Goal: Complete application form: Complete application form

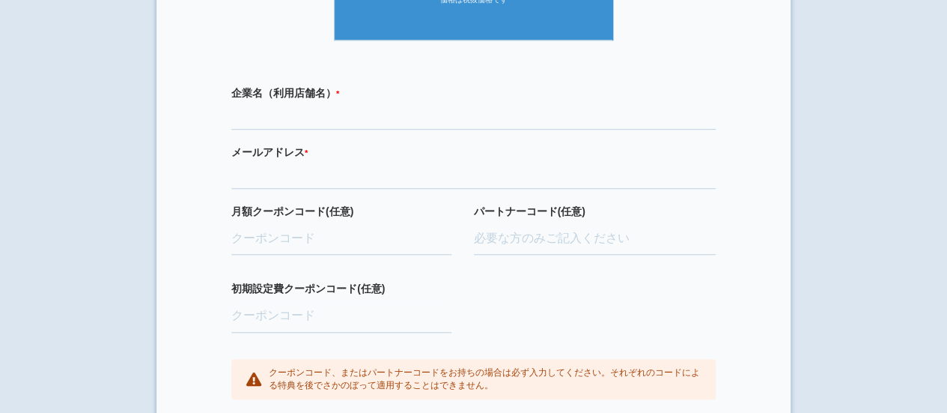
scroll to position [416, 0]
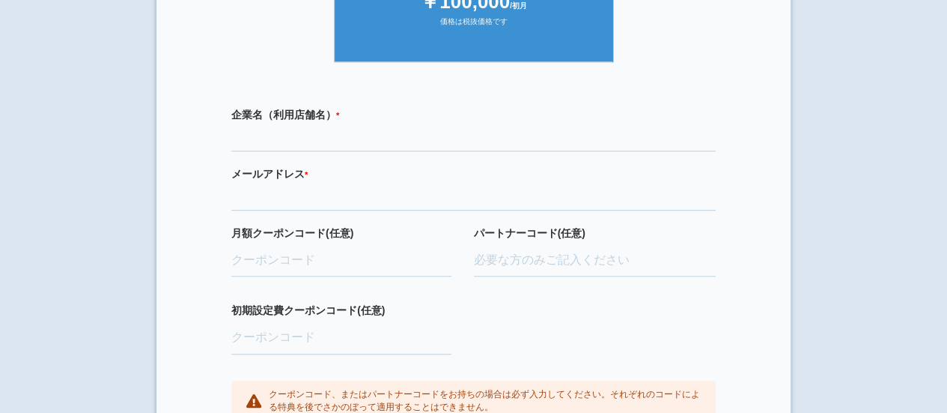
click at [307, 157] on div "企業名（利用店舗名） * 必須項目です メールアドレス * 必須項目です 正しいメールアドレスを入力してください 月額クーポンコード(任意) パートナーコード…" at bounding box center [473, 264] width 559 height 345
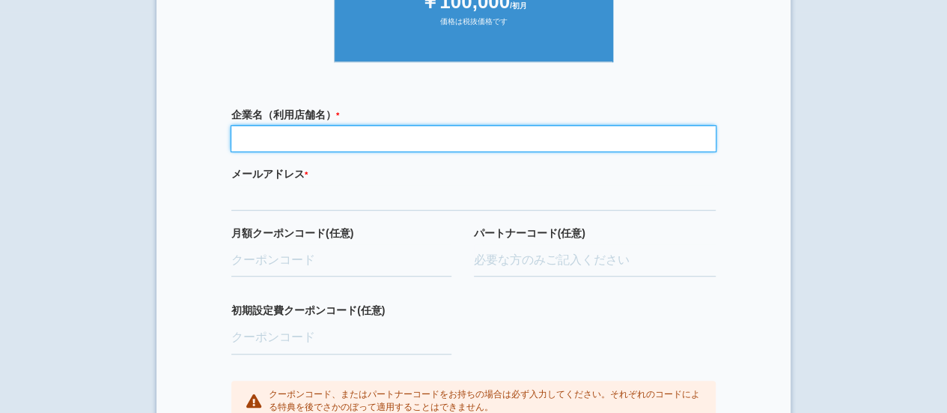
click at [310, 136] on input "text" at bounding box center [473, 138] width 485 height 25
type input "株式会社VERTEX"
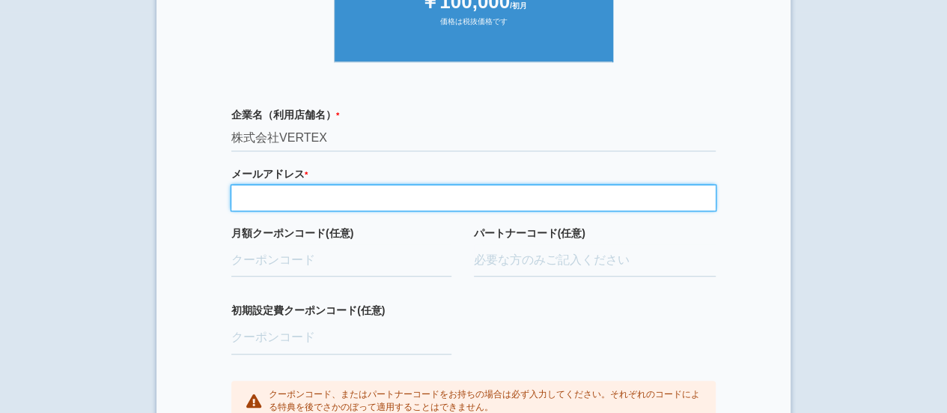
click at [287, 198] on input "email" at bounding box center [473, 197] width 485 height 25
type input "[EMAIL_ADDRESS][DOMAIN_NAME]"
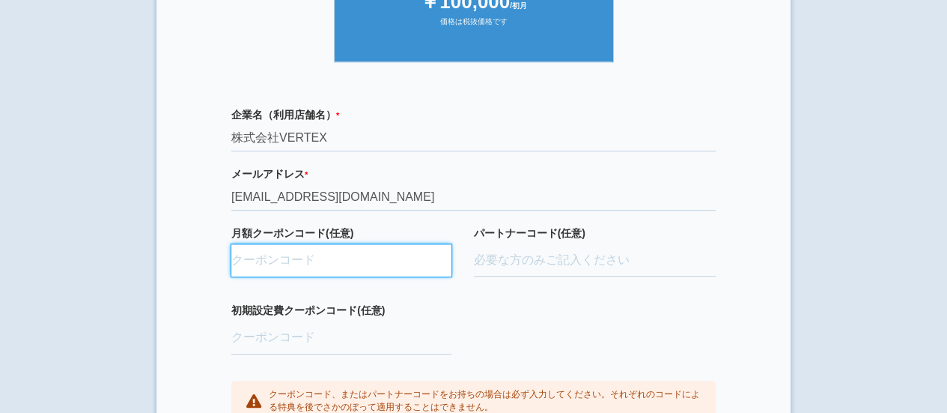
click at [354, 253] on input "月額クーポンコード(任意)" at bounding box center [341, 260] width 220 height 33
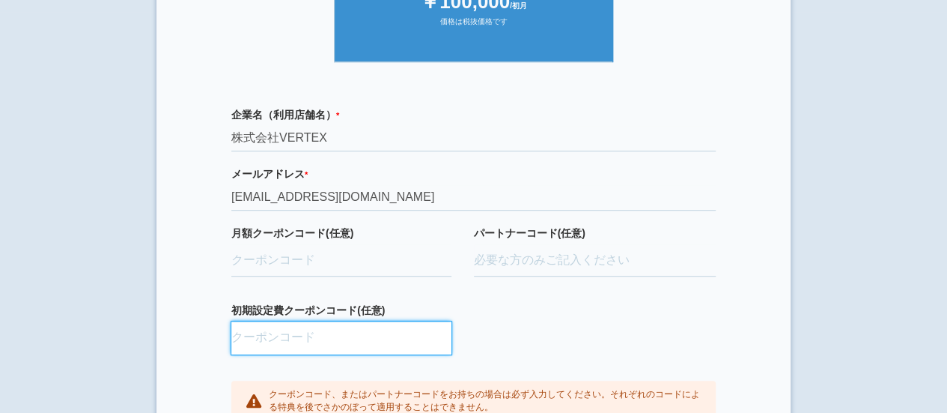
click at [386, 338] on input "初期設定費クーポンコード(任意)" at bounding box center [341, 337] width 220 height 33
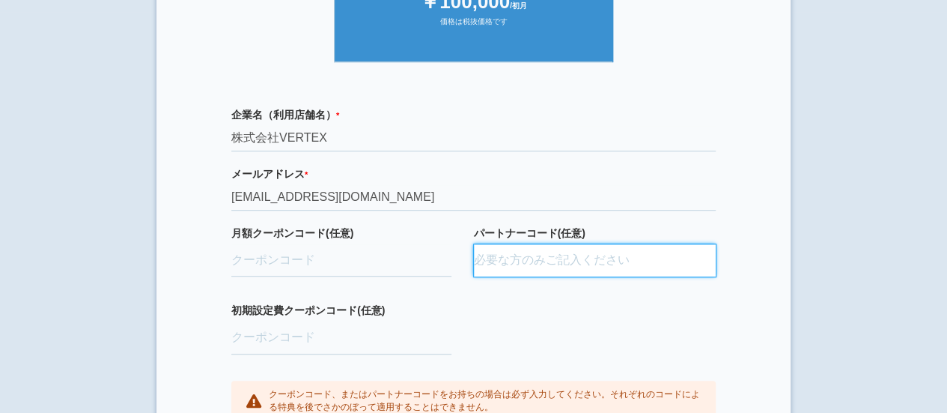
click at [496, 258] on input "パートナーコード(任意)" at bounding box center [595, 260] width 243 height 33
type input "D"
type input "D2"
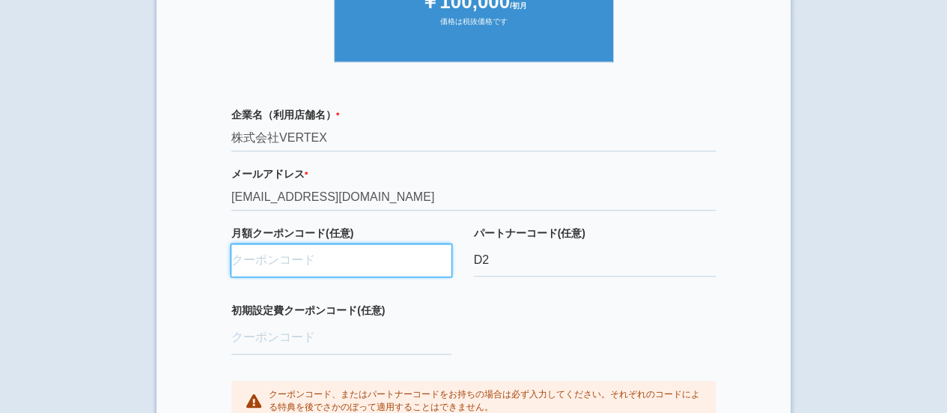
click at [299, 259] on input "月額クーポンコード(任意)" at bounding box center [341, 260] width 220 height 33
paste input "M4dTQxzk"
type input "M4dTQxzk"
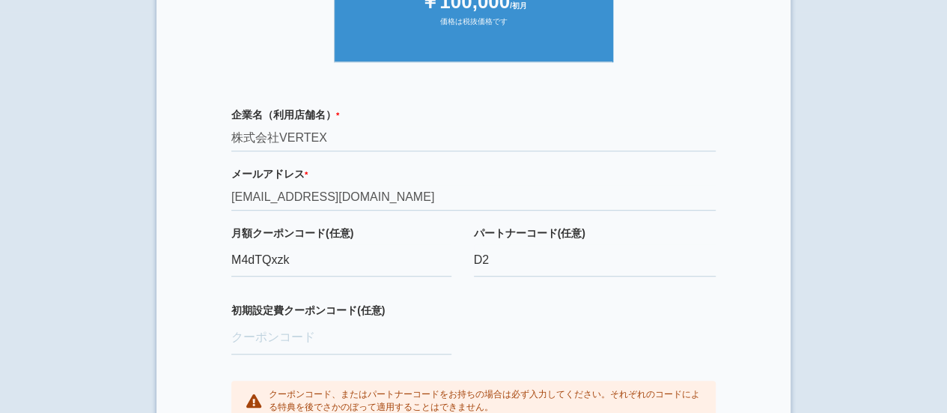
click at [201, 270] on div "企業名（利用店舗名） * 必須項目です 株式会社VERTEX メールアドレス * 必須項目です 正しいメールアドレスを入力してください [EMAIL_ADDR…" at bounding box center [473, 264] width 559 height 345
click at [551, 279] on div "パートナーコード(任意) D2" at bounding box center [595, 264] width 243 height 78
click at [541, 258] on input "D2" at bounding box center [595, 260] width 243 height 33
click at [637, 231] on label "パートナーコード(任意)" at bounding box center [595, 232] width 243 height 15
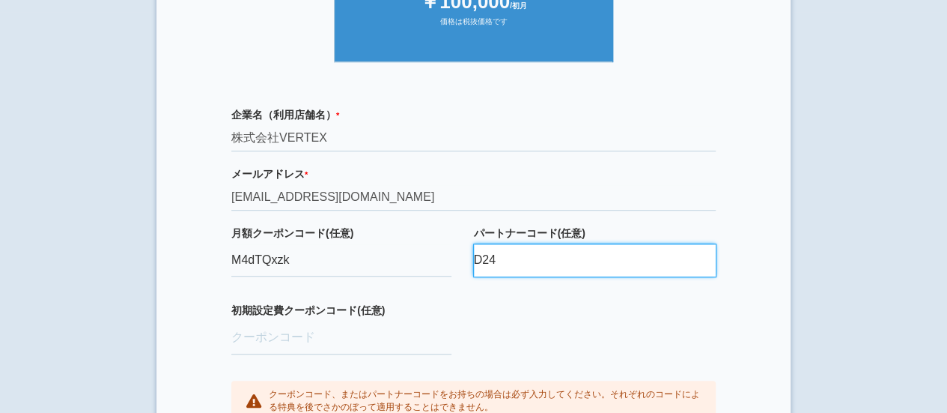
click at [637, 244] on input "D24" at bounding box center [595, 260] width 243 height 33
click at [668, 222] on div "企業名（利用店舗名） * 必須項目です 株式会社VERTEX メールアドレス * 必須項目です 正しいメールアドレスを入力してください [EMAIL_ADDR…" at bounding box center [473, 264] width 559 height 345
click at [676, 305] on div "企業名（利用店舗名） * 必須項目です 株式会社VERTEX メールアドレス * 必須項目です 正しいメールアドレスを入力してください [EMAIL_ADDR…" at bounding box center [473, 264] width 559 height 345
drag, startPoint x: 495, startPoint y: 266, endPoint x: 458, endPoint y: 264, distance: 36.8
click at [458, 266] on div "月額クーポンコード(任意) M4dTQxzk パートナーコード(任意) D24" at bounding box center [473, 264] width 485 height 78
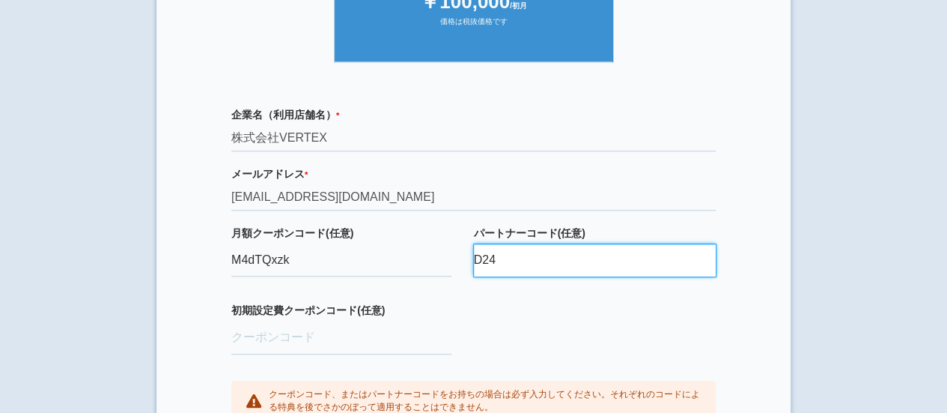
paste input "037,0003"
type input "D24037,0003"
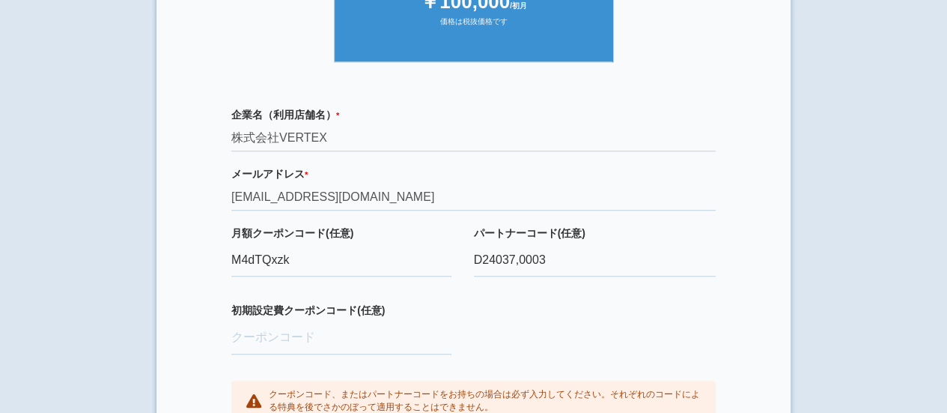
click at [559, 297] on div "パートナーコード(任意) D24037,0003" at bounding box center [595, 264] width 243 height 78
click at [328, 321] on input "初期設定費クーポンコード(任意)" at bounding box center [341, 337] width 220 height 33
paste input "aBAaXUlM"
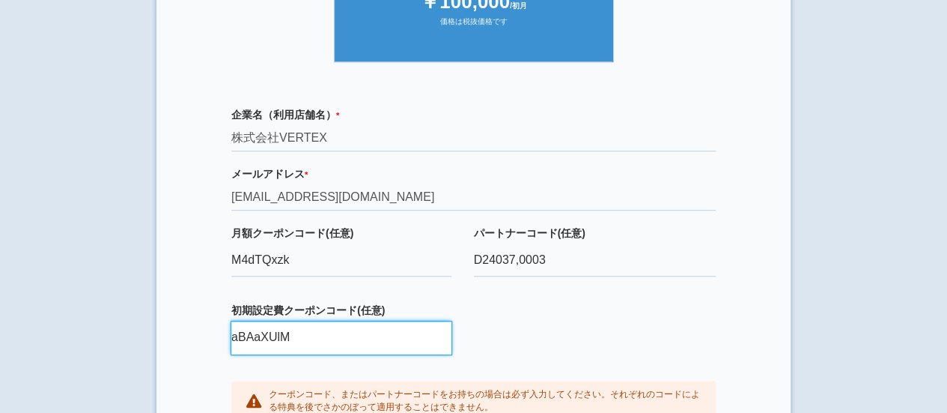
type input "aBAaXUlM"
click at [190, 291] on section "× ご利用開始登録 ご利用開始のお手続きをはじめます。 必要事項をご記入下さい。 ジオブースト 月額10万円プラン ￥100,000 /月額 価格は税抜価格で…" at bounding box center [474, 44] width 634 height 891
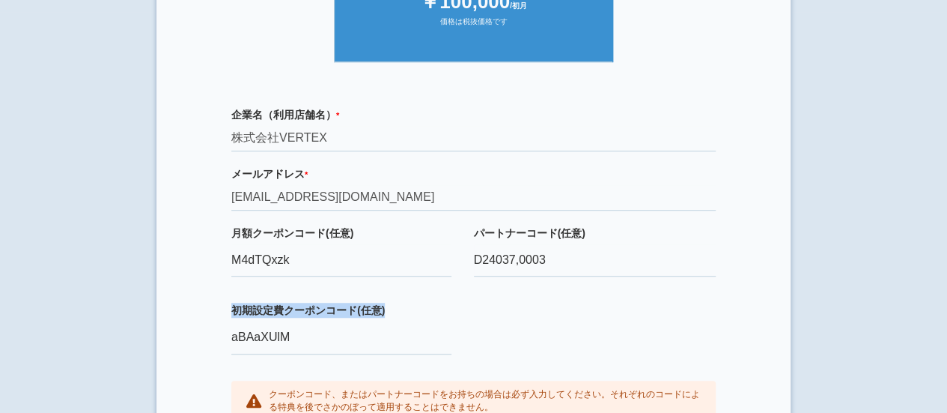
drag, startPoint x: 524, startPoint y: 294, endPoint x: 521, endPoint y: 308, distance: 14.5
click at [521, 308] on div "企業名（利用店舗名） * 必須項目です 株式会社VERTEX メールアドレス * 必須項目です 正しいメールアドレスを入力してください [EMAIL_ADDR…" at bounding box center [473, 264] width 559 height 345
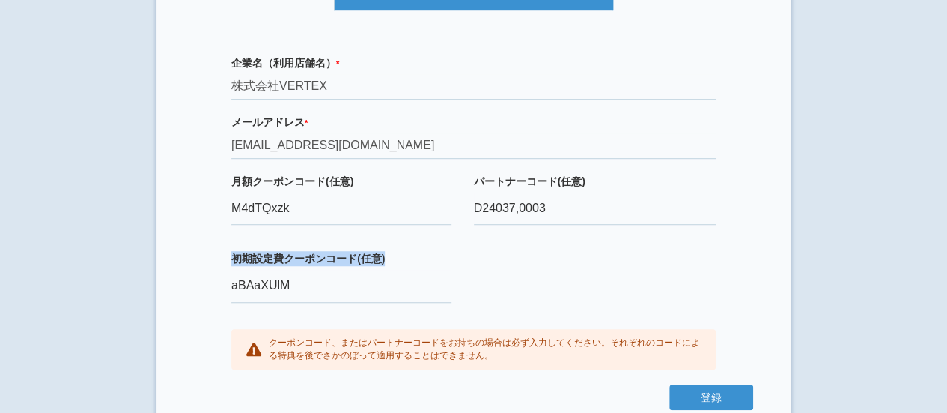
scroll to position [491, 0]
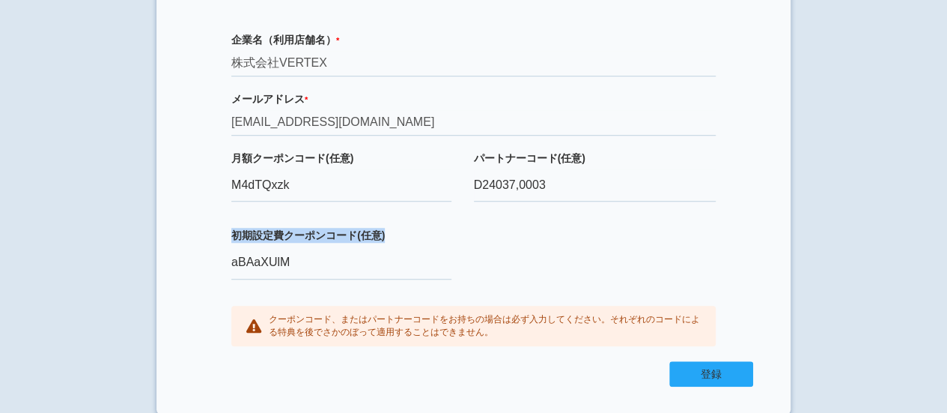
click at [694, 367] on button "登録" at bounding box center [712, 373] width 84 height 25
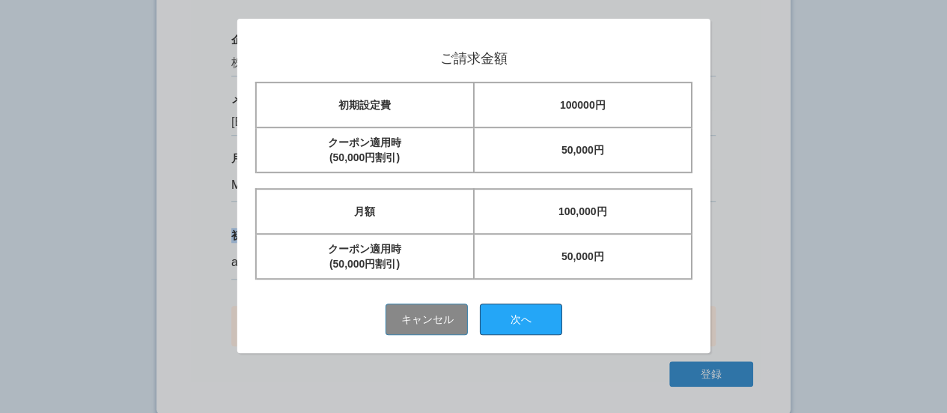
click at [556, 315] on button "次へ" at bounding box center [521, 318] width 82 height 31
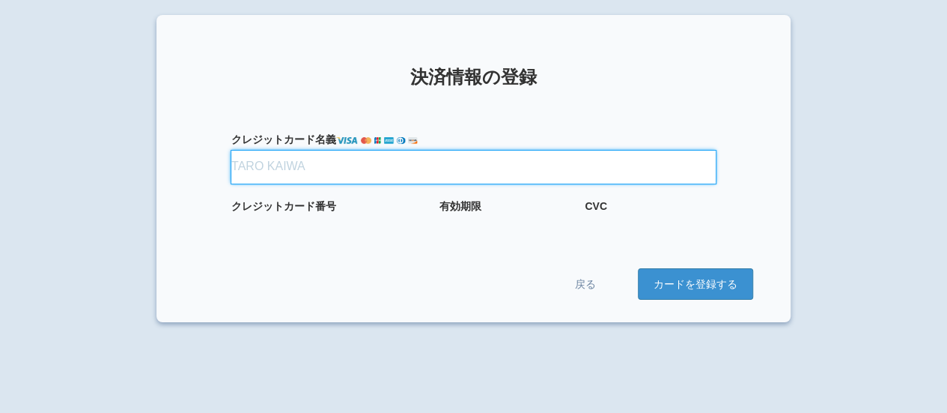
click at [351, 170] on input "クレジット カード名義" at bounding box center [473, 167] width 485 height 33
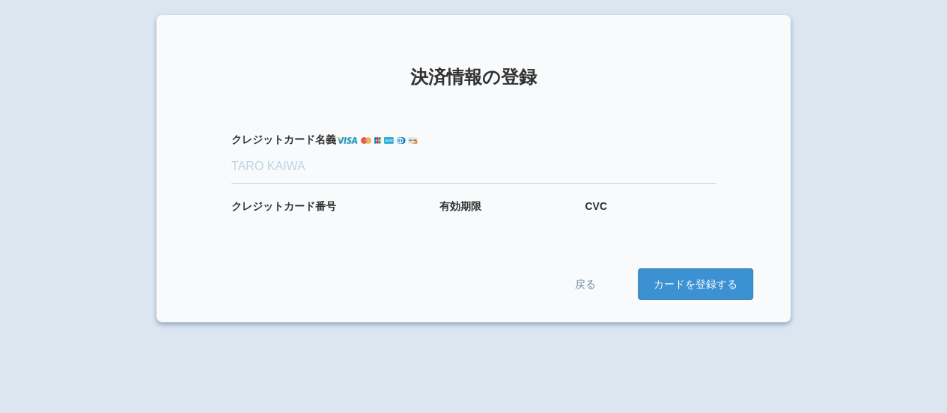
click at [256, 214] on div "クレジット カード番号" at bounding box center [328, 214] width 194 height 32
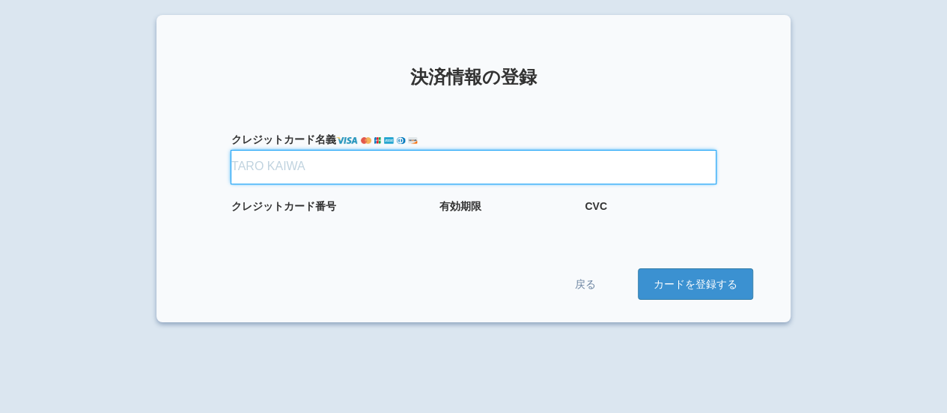
click at [296, 170] on input "クレジット カード名義" at bounding box center [473, 167] width 485 height 33
click at [301, 175] on input "クレジット カード名義" at bounding box center [473, 167] width 485 height 33
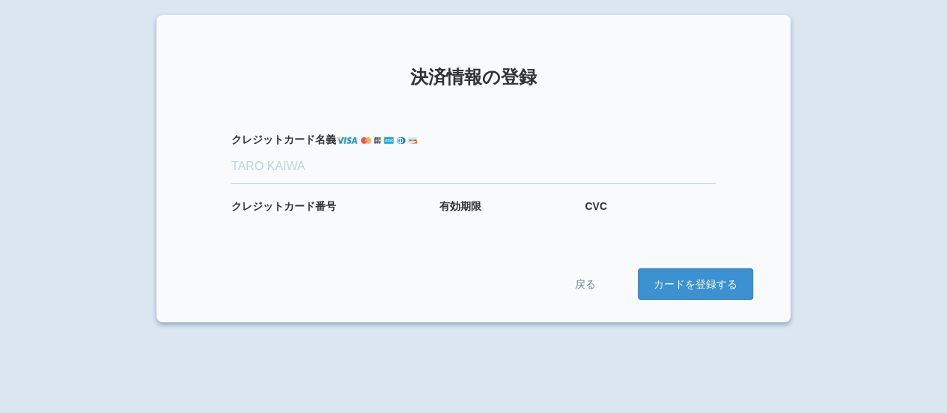
drag, startPoint x: 293, startPoint y: 218, endPoint x: 291, endPoint y: 233, distance: 15.1
click at [291, 233] on form "クレジット カード名義 クレジット カード番号 有効期限 CVC 戻る カードを登録する" at bounding box center [473, 201] width 559 height 198
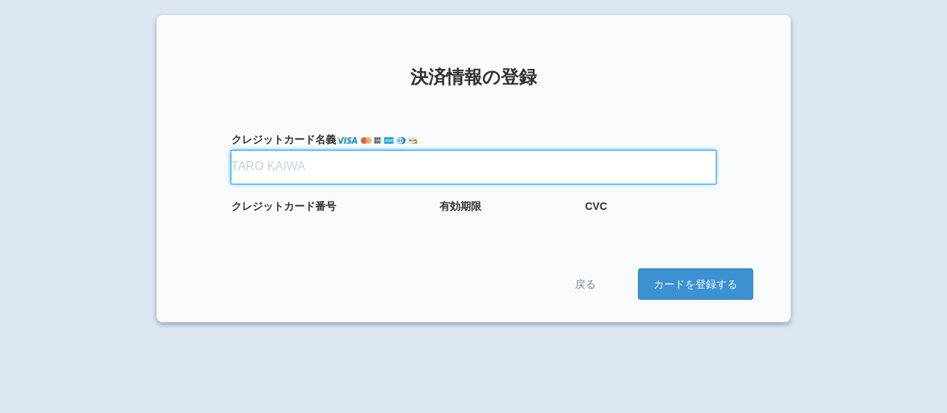
click at [295, 170] on input "クレジット カード名義" at bounding box center [473, 167] width 485 height 33
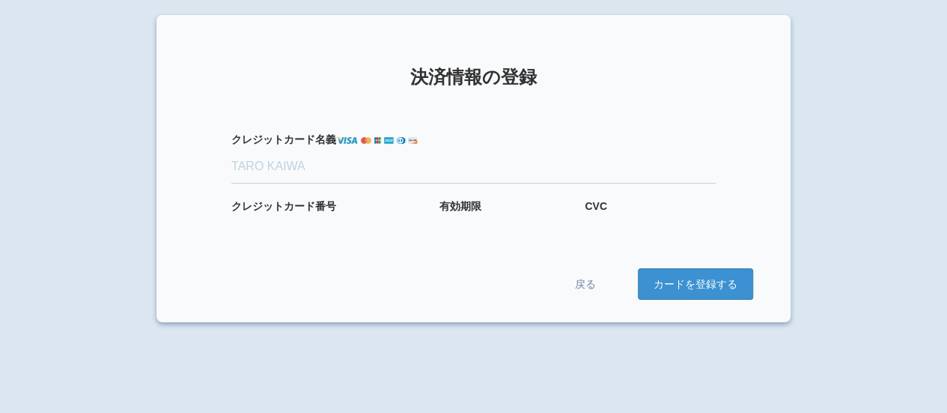
click at [792, 350] on div "× 決済情報の登録 クレジット カード名義 クレジット カード番号 有効期限 CVC 戻る カードを登録する" at bounding box center [473, 221] width 947 height 413
click at [795, 343] on div "× 決済情報の登録 クレジット カード名義 クレジット カード番号 有効期限 CVC 戻る カードを登録する" at bounding box center [473, 221] width 947 height 413
click at [681, 341] on div "× 決済情報の登録 クレジット カード名義 クレジット カード番号 有効期限 CVC 戻る カードを登録する" at bounding box center [473, 221] width 947 height 413
click at [758, 356] on div "× 決済情報の登録 クレジット カード名義 クレジット カード番号 有効期限 CVC 戻る カードを登録する" at bounding box center [473, 221] width 947 height 413
click at [659, 188] on div "クレジット カード名義" at bounding box center [473, 165] width 559 height 67
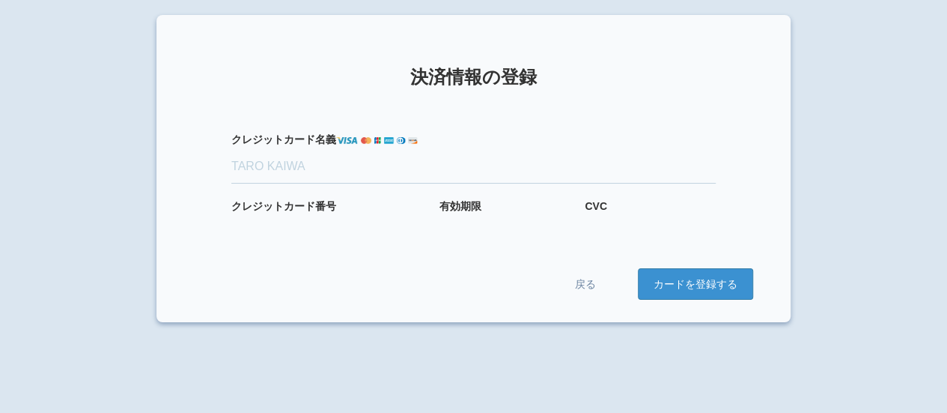
click at [690, 103] on form "クレジット カード名義 クレジット カード番号 有効期限 CVC 戻る カードを登録する" at bounding box center [473, 201] width 559 height 198
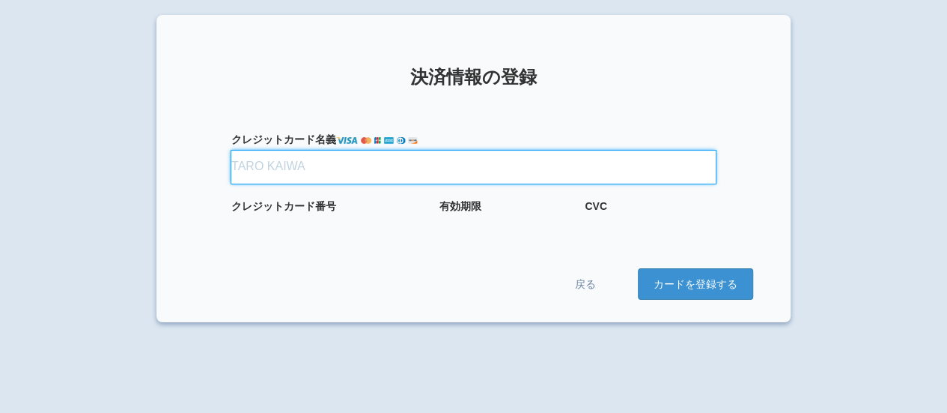
click at [270, 169] on input "クレジット カード名義" at bounding box center [473, 167] width 485 height 33
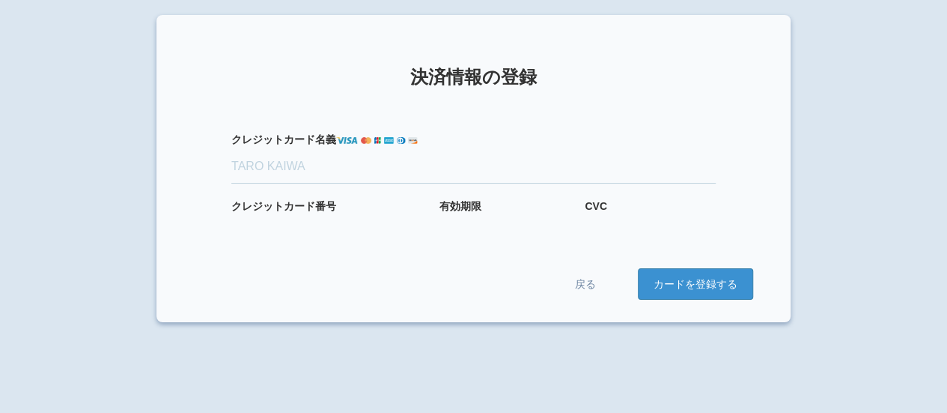
click at [380, 252] on form "クレジット カード名義 クレジット カード番号 有効期限 CVC 戻る カードを登録する" at bounding box center [473, 201] width 559 height 198
